Goal: Find contact information: Find contact information

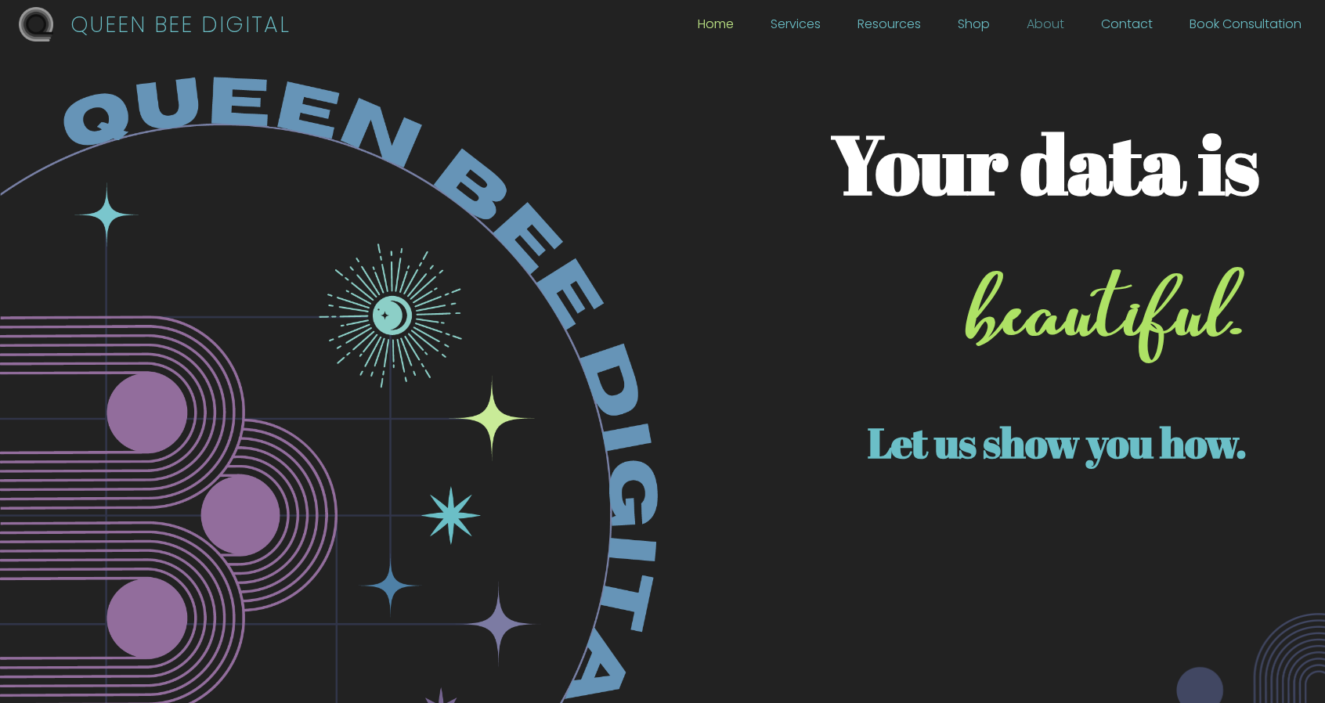
click at [1063, 24] on link "About" at bounding box center [1046, 28] width 38 height 17
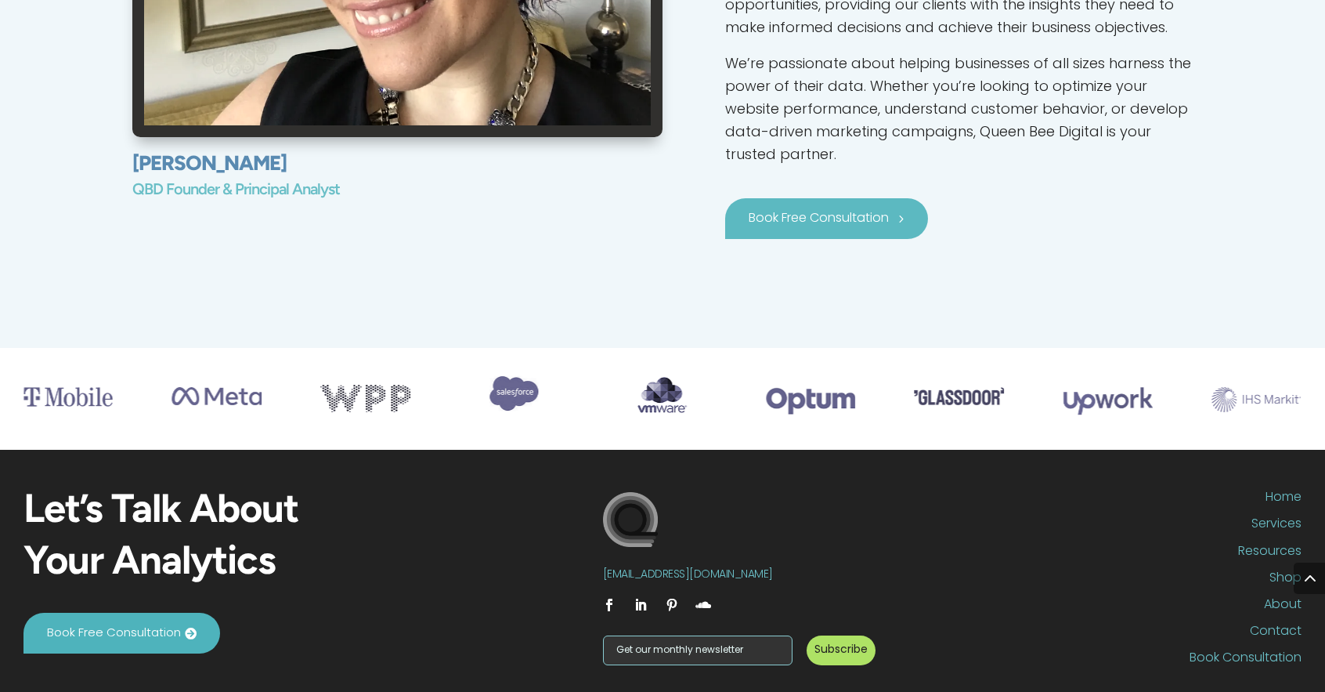
scroll to position [1138, 0]
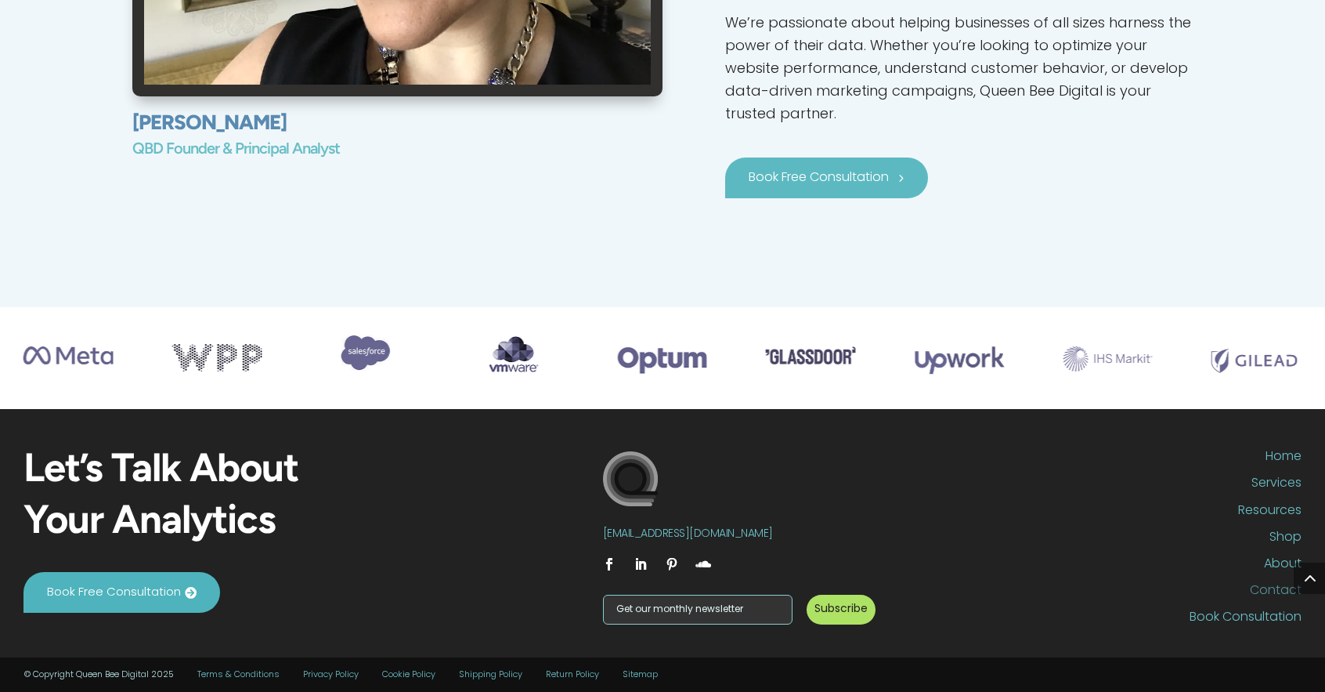
click at [1280, 583] on link "Contact" at bounding box center [1089, 593] width 426 height 20
